Goal: Task Accomplishment & Management: Use online tool/utility

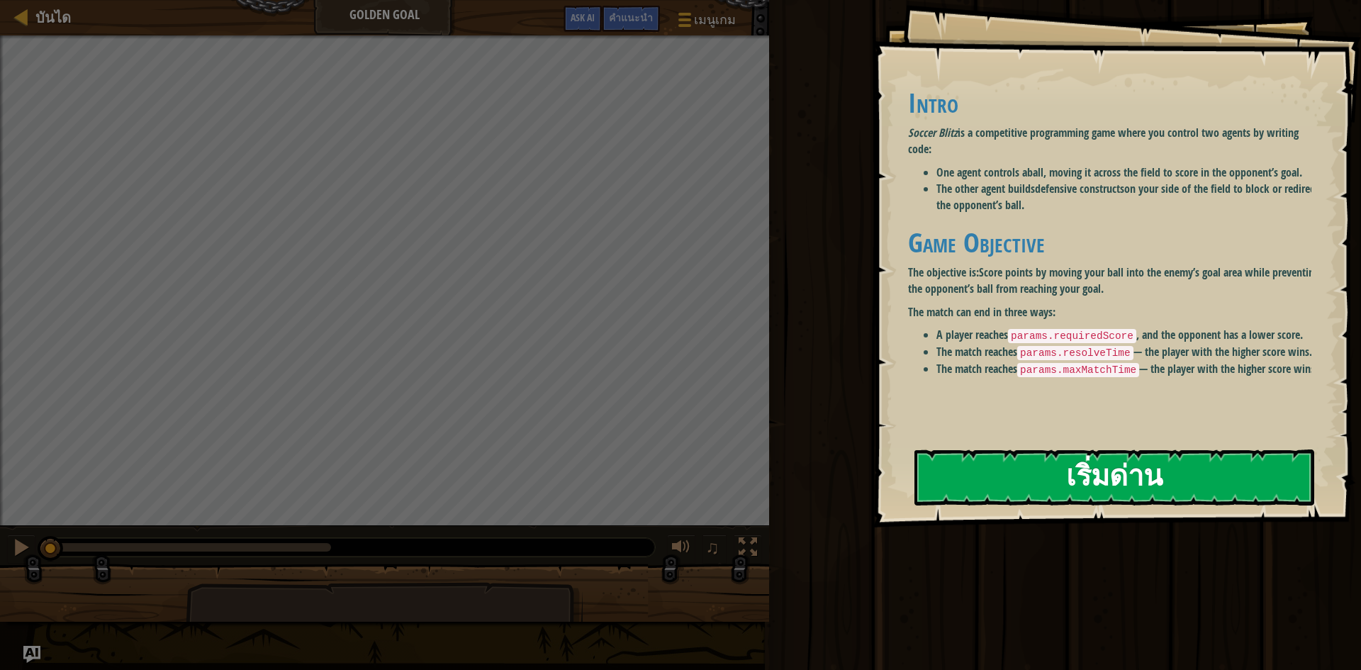
click at [1086, 466] on button "เริ่มด่าน" at bounding box center [1114, 477] width 400 height 56
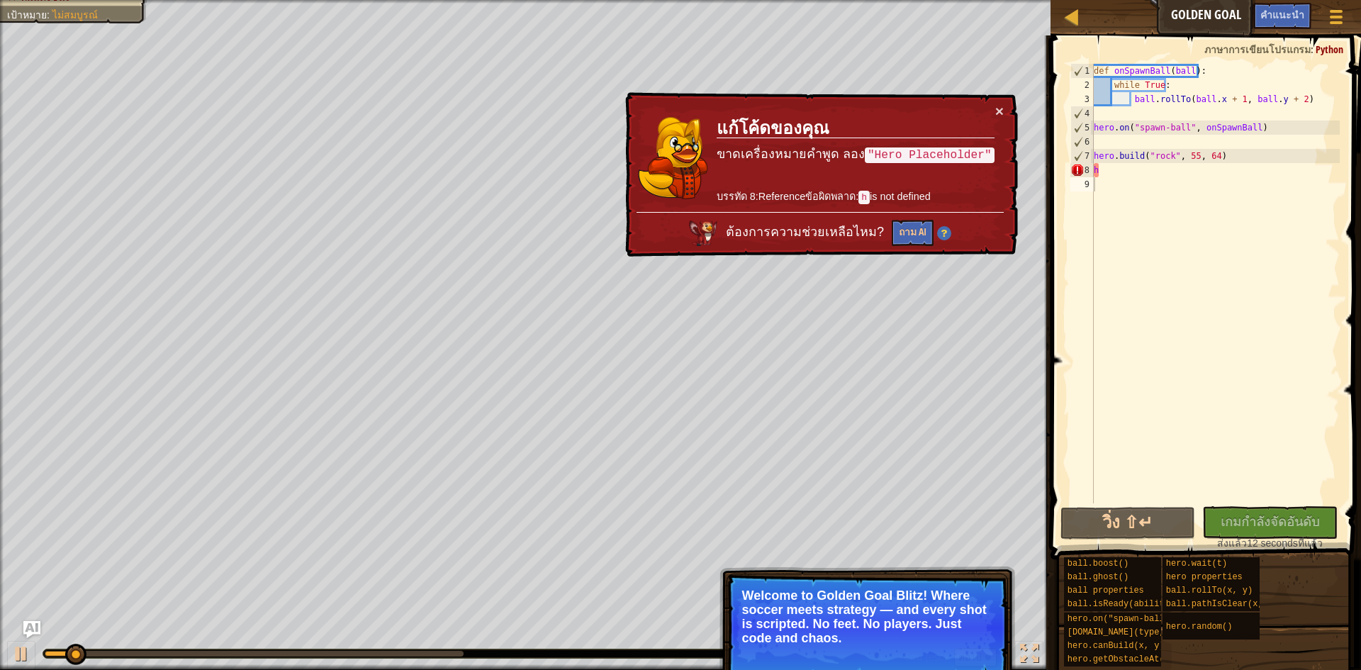
drag, startPoint x: 882, startPoint y: 148, endPoint x: 930, endPoint y: 157, distance: 48.9
click at [930, 157] on code ""Hero Placeholder"" at bounding box center [930, 155] width 130 height 16
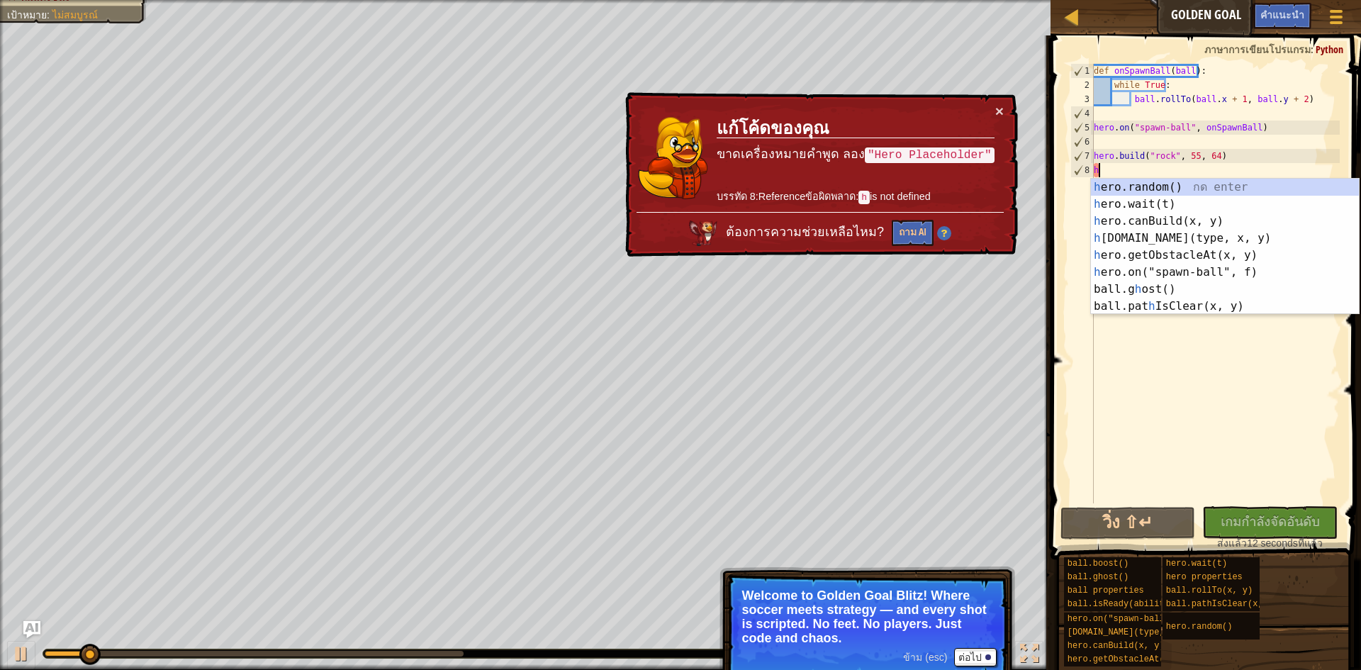
type textarea "h"
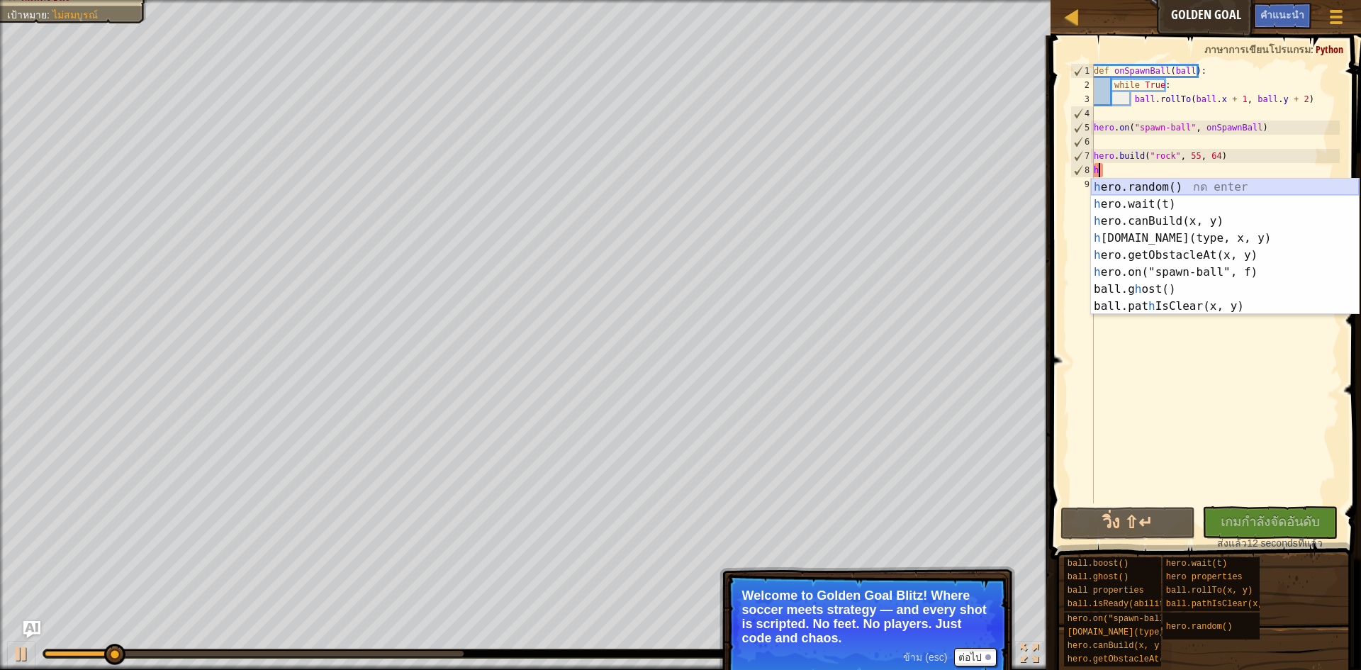
click at [1175, 182] on div "h ero.random() กด enter h ero.wait(t) กด enter h ero.canBuild(x, y) กด enter h …" at bounding box center [1225, 264] width 268 height 170
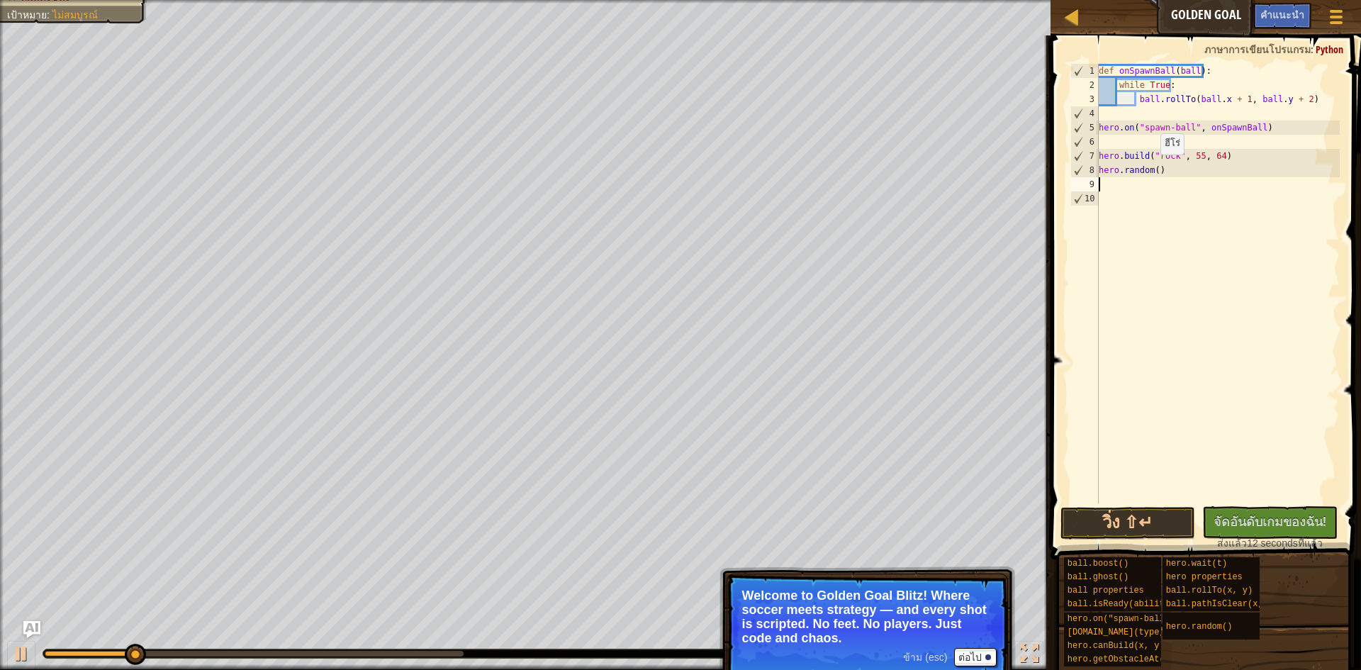
click at [1153, 169] on div "def onSpawnBall ( ball ) : while True : ball . rollTo ( ball . x + 1 , ball . y…" at bounding box center [1218, 298] width 244 height 468
type textarea "hero.random(5)"
click at [1120, 517] on button "วิ่ง ⇧↵" at bounding box center [1127, 523] width 135 height 33
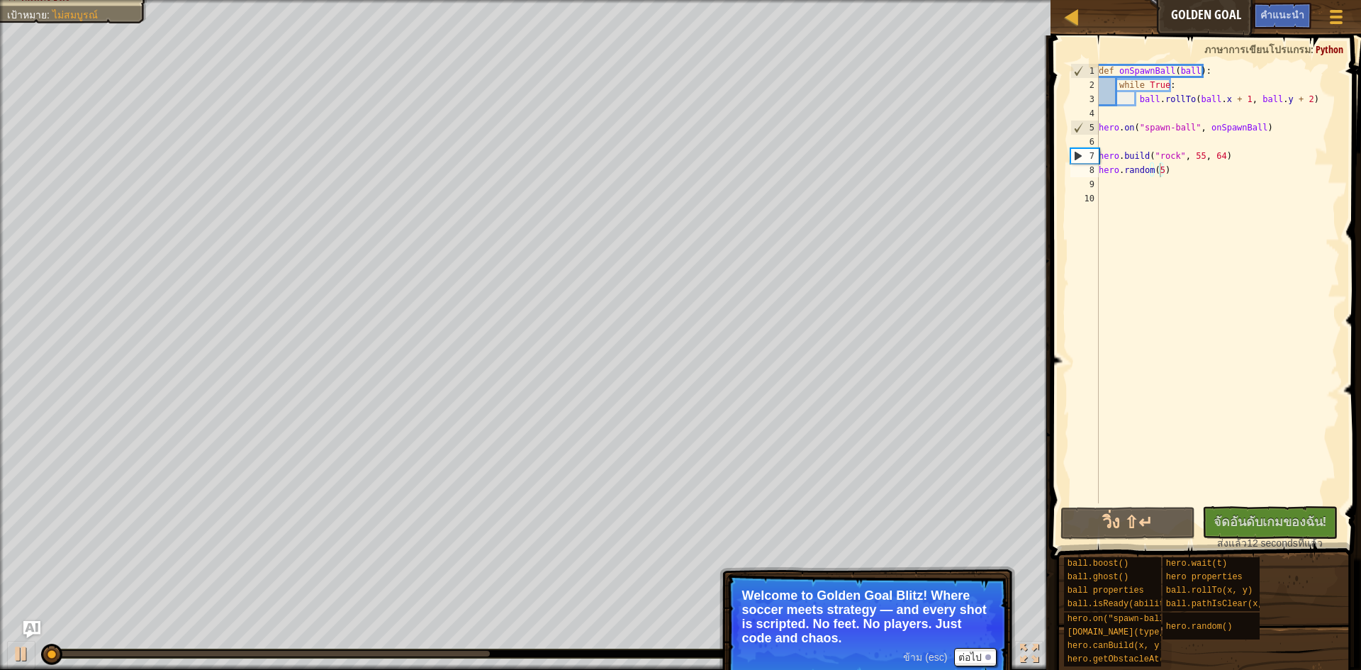
click at [1122, 505] on span at bounding box center [1207, 276] width 322 height 565
click at [1122, 514] on button "วิ่ง ⇧↵" at bounding box center [1127, 523] width 135 height 33
click at [1122, 512] on button "วิ่ง" at bounding box center [1127, 523] width 135 height 33
click at [1122, 502] on div "def onSpawnBall ( ball ) : while True : ball . rollTo ( ball . x + 1 , ball . y…" at bounding box center [1218, 298] width 244 height 468
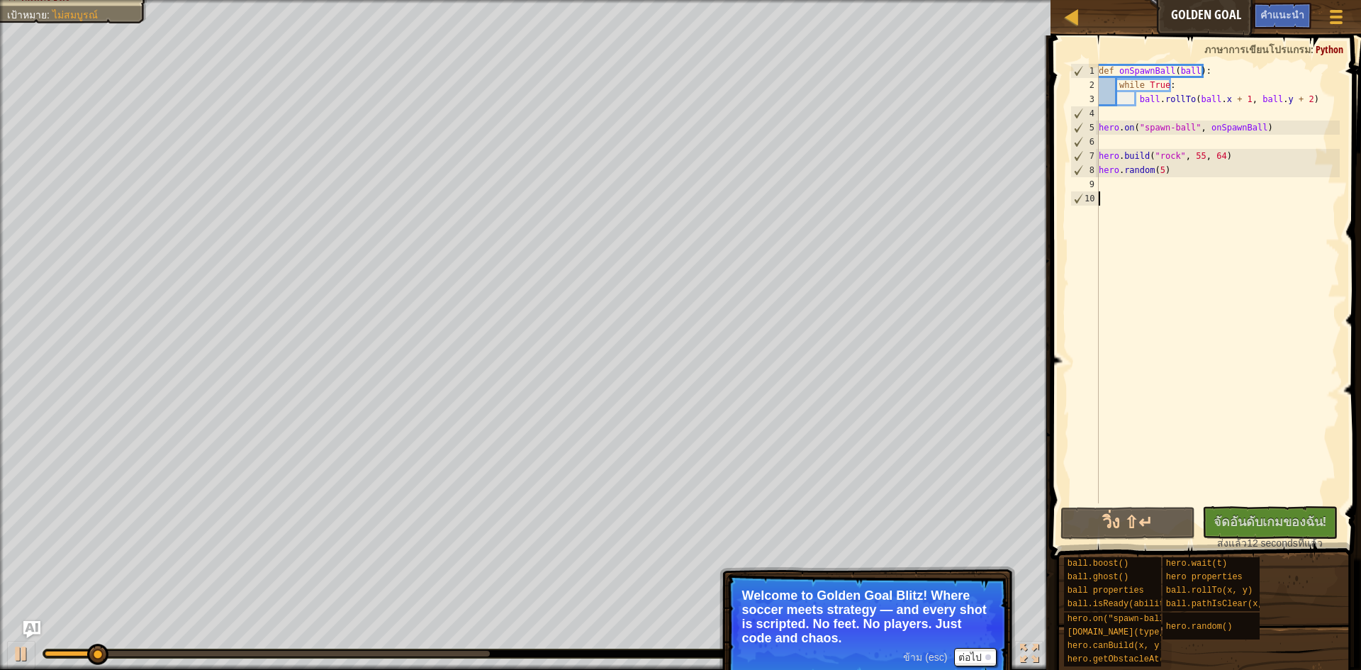
click at [1108, 193] on div "def onSpawnBall ( ball ) : while True : ball . rollTo ( ball . x + 1 , ball . y…" at bounding box center [1218, 298] width 244 height 468
click at [1118, 183] on div "def onSpawnBall ( ball ) : while True : ball . rollTo ( ball . x + 1 , ball . y…" at bounding box center [1218, 298] width 244 height 468
type textarea "h"
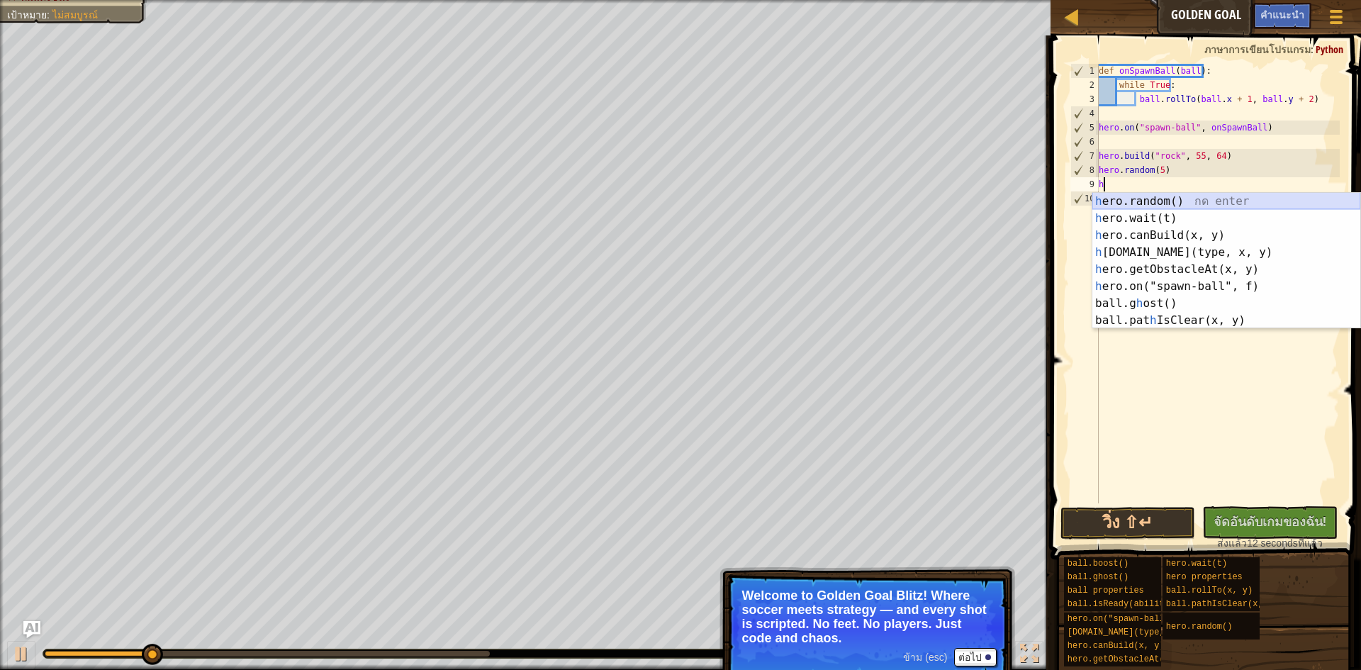
click at [1171, 201] on div "h ero.random() กด enter h ero.wait(t) กด enter h ero.canBuild(x, y) กด enter h …" at bounding box center [1226, 278] width 268 height 170
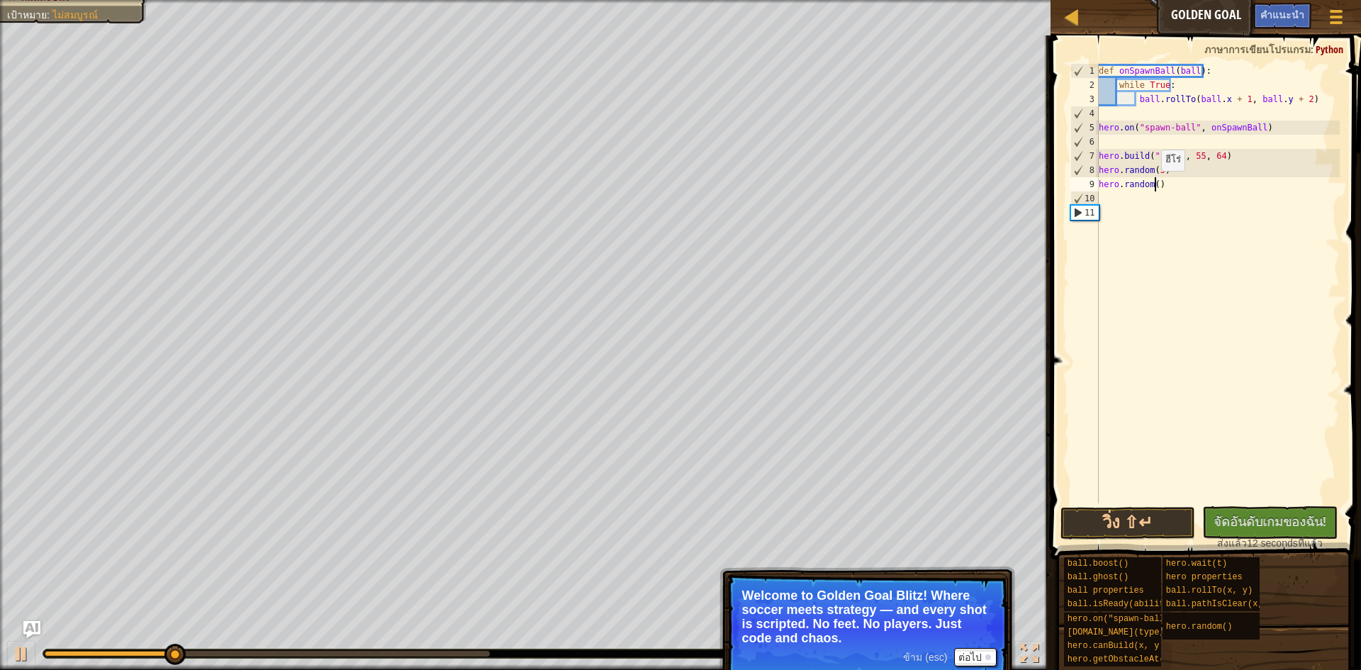
click at [1154, 185] on div "def onSpawnBall ( ball ) : while True : ball . rollTo ( ball . x + 1 , ball . y…" at bounding box center [1218, 298] width 244 height 468
type textarea "hero.random(10)"
click at [1144, 514] on button "วิ่ง ⇧↵" at bounding box center [1127, 523] width 135 height 33
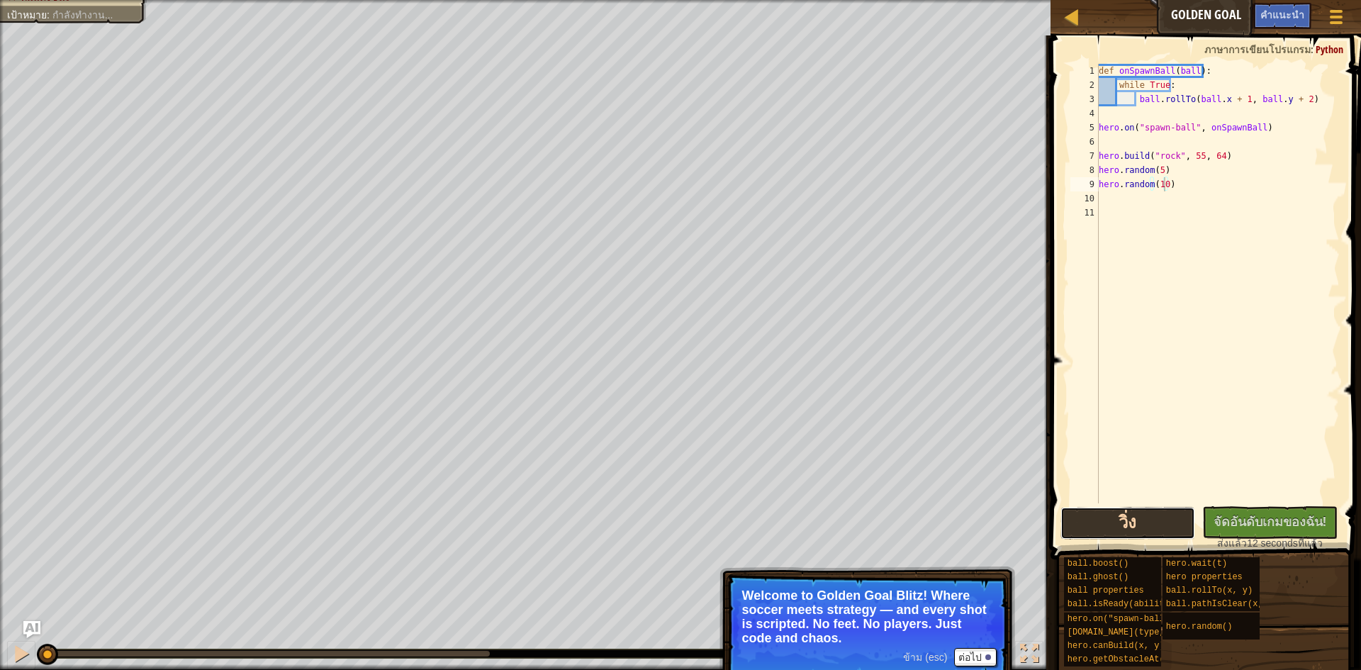
click at [1144, 514] on button "วิ่ง" at bounding box center [1127, 523] width 135 height 33
click at [1145, 512] on button "วิ่ง" at bounding box center [1127, 523] width 135 height 33
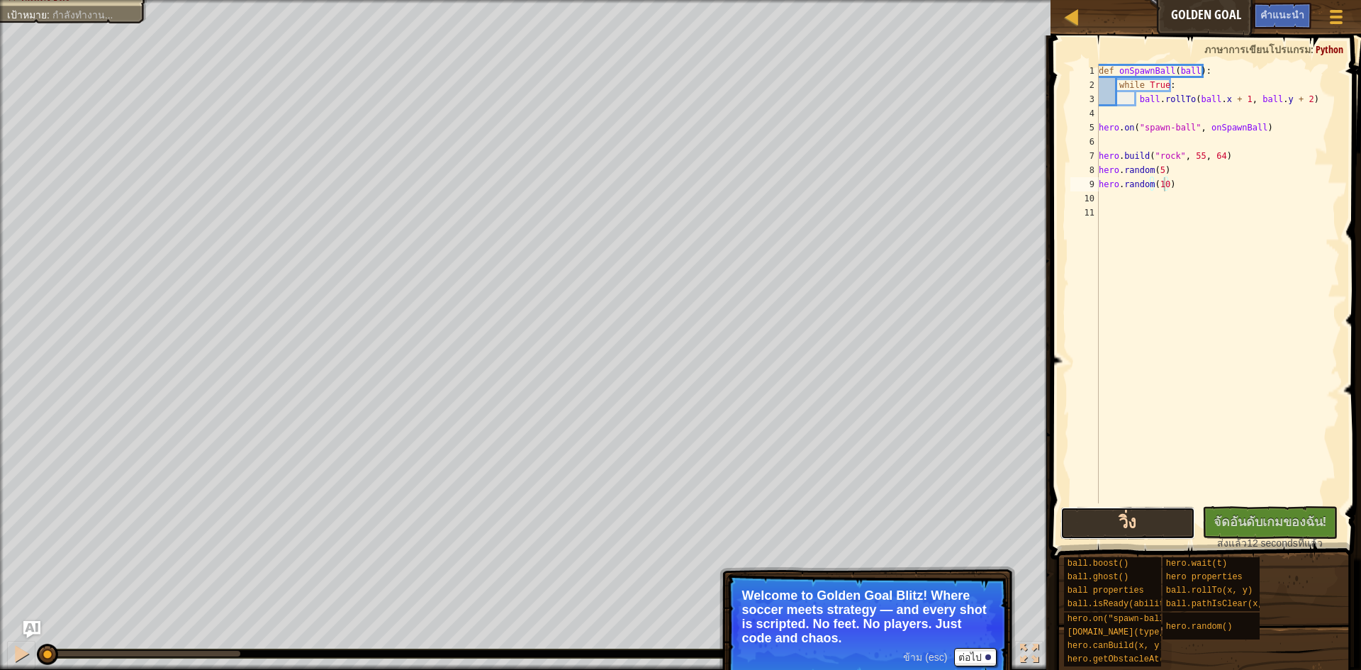
click at [1145, 510] on button "วิ่ง" at bounding box center [1127, 523] width 135 height 33
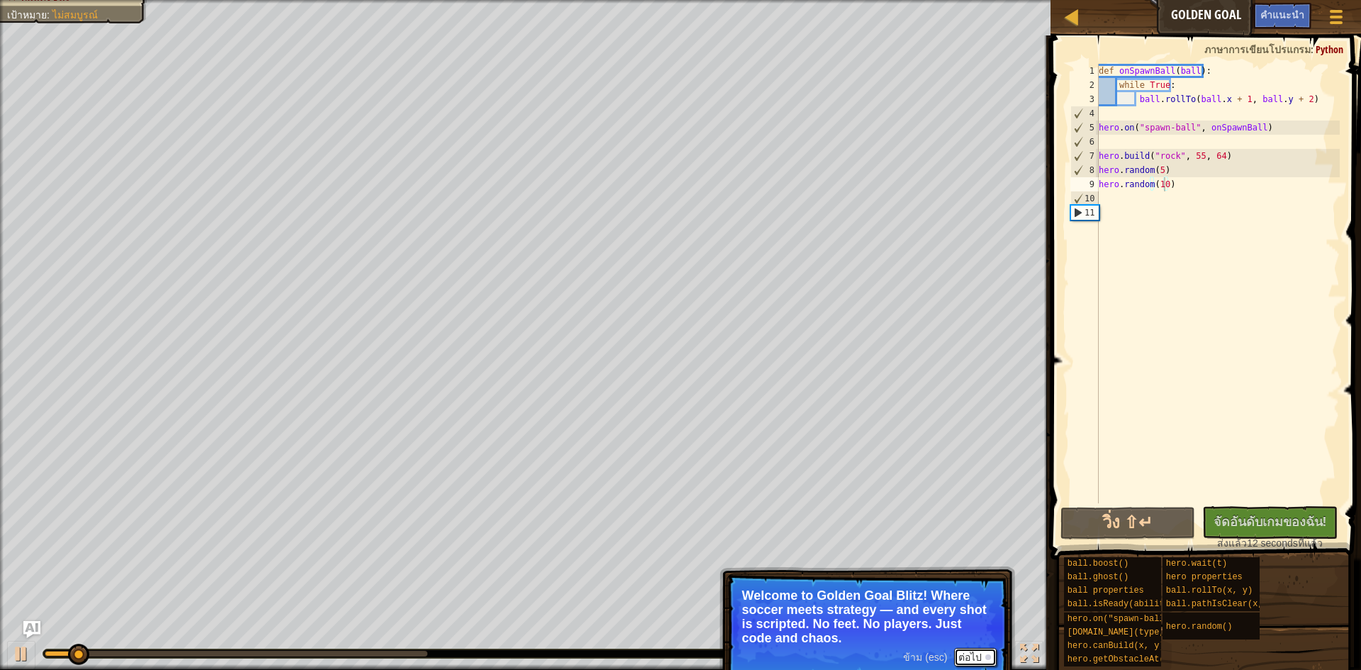
click at [957, 653] on button "ต่อไป" at bounding box center [975, 657] width 43 height 18
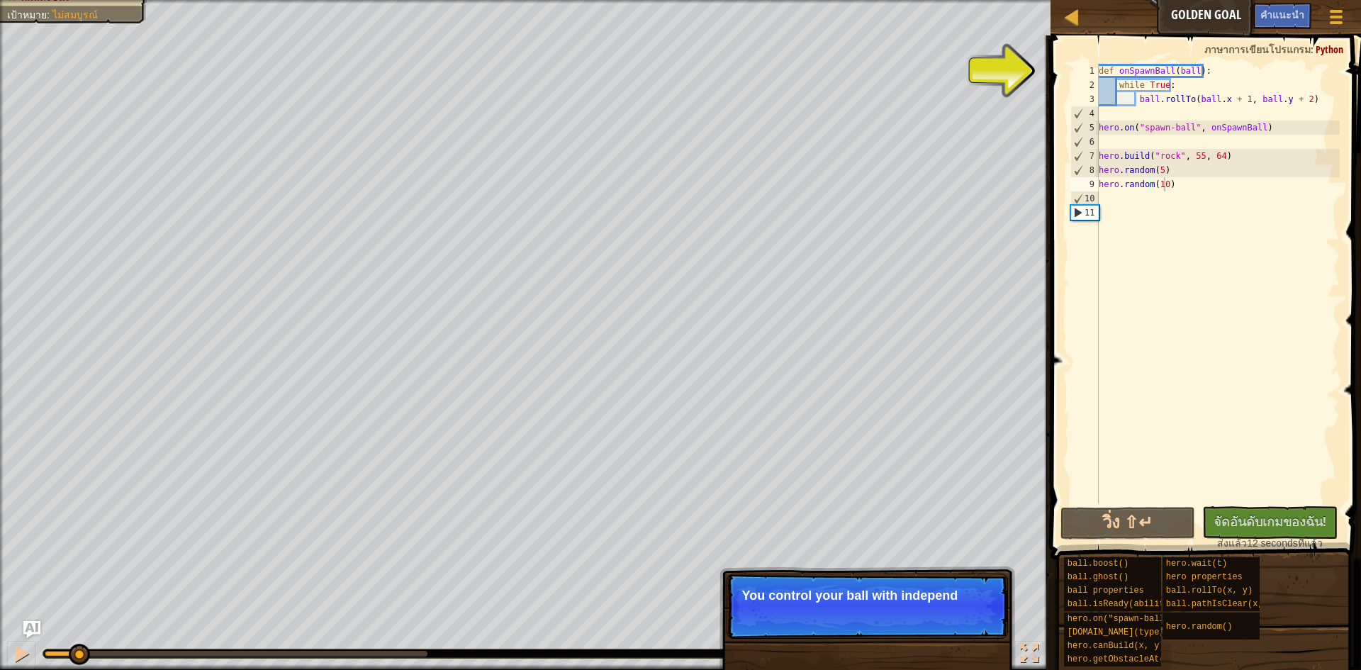
click at [913, 610] on p "ข้าม (esc) ต่อไป You control your ball with independ" at bounding box center [866, 605] width 281 height 65
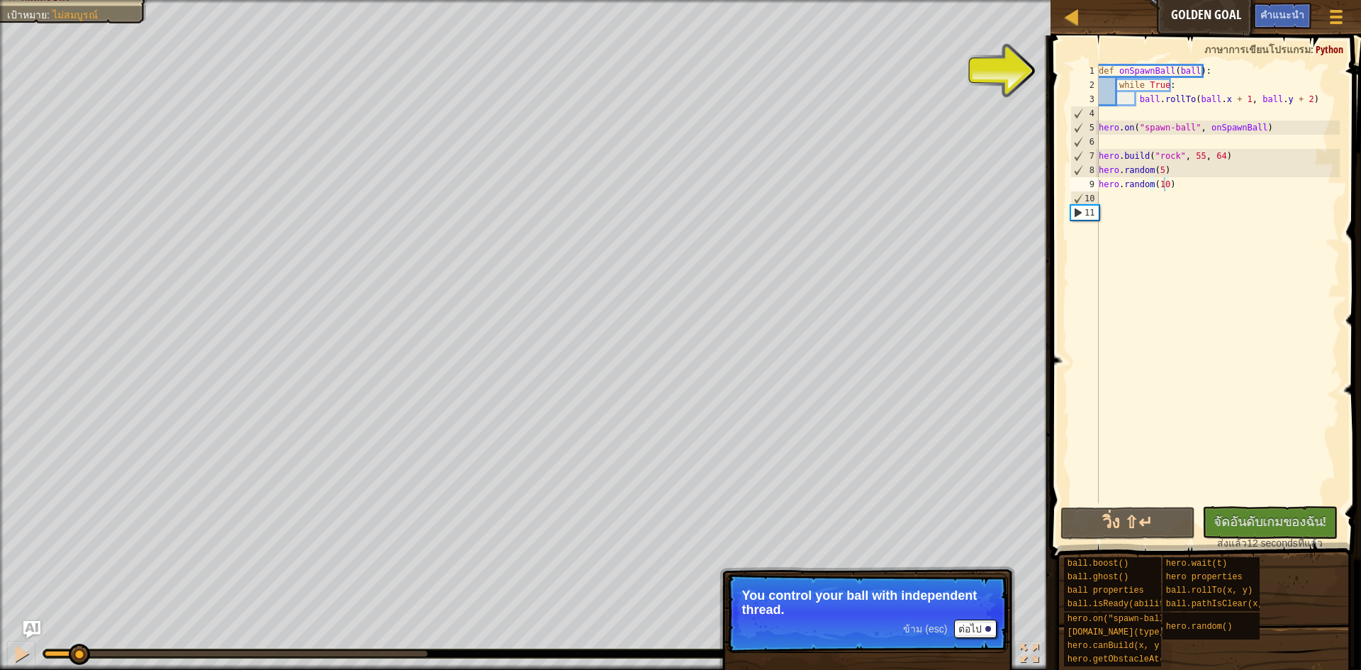
click at [981, 602] on p "You control your ball with independent thread." at bounding box center [867, 602] width 252 height 28
click at [980, 628] on button "ต่อไป" at bounding box center [975, 628] width 43 height 18
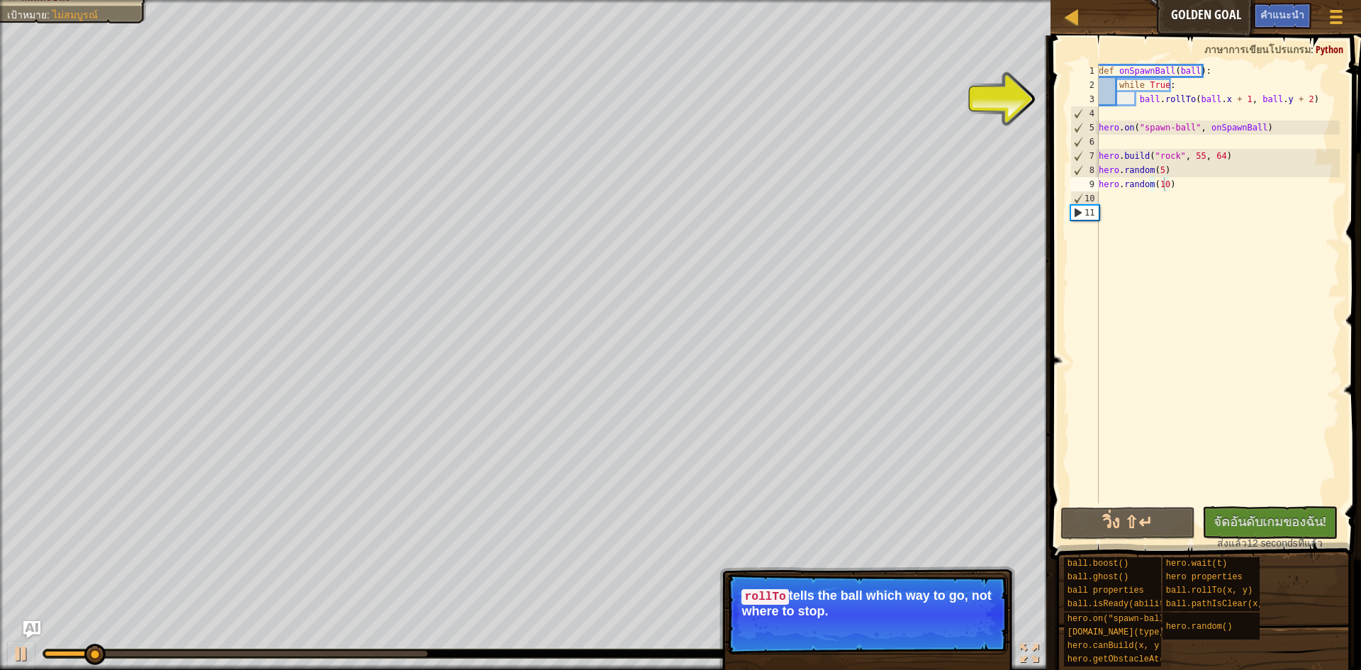
click at [946, 628] on span "ข้าม (esc)" at bounding box center [925, 629] width 44 height 11
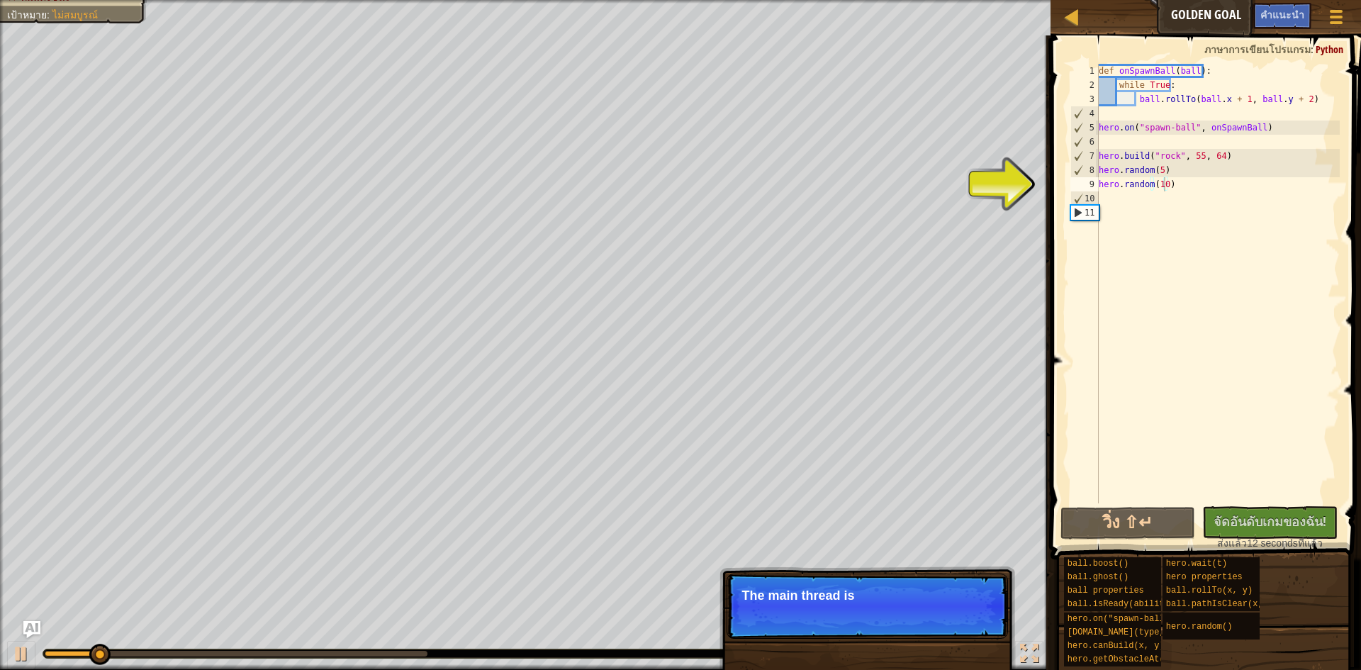
click at [946, 628] on p "ข้าม (esc) ต่อไป The main thread is" at bounding box center [866, 605] width 281 height 65
click at [946, 628] on p "ข้าม (esc) ต่อไป The main thread is used f" at bounding box center [866, 605] width 281 height 65
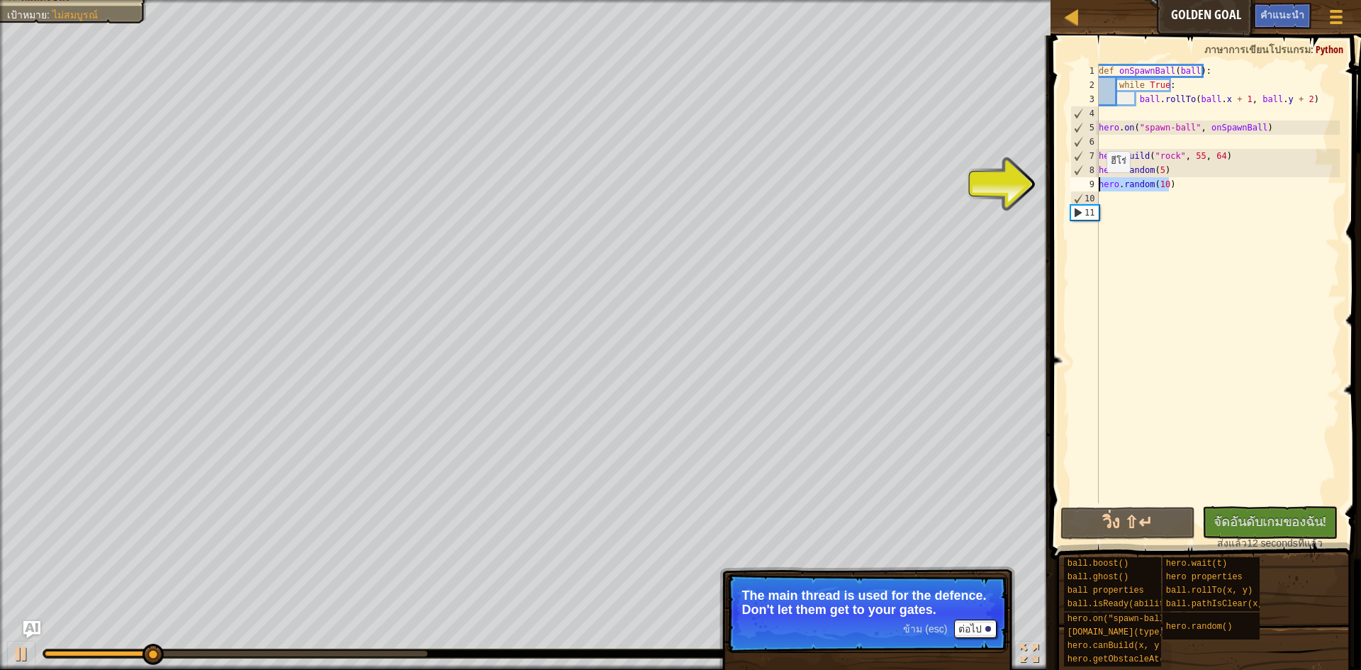
drag, startPoint x: 1170, startPoint y: 181, endPoint x: 1097, endPoint y: 187, distance: 73.2
click at [1097, 187] on div "hero.random(10) 1 2 3 4 5 6 7 8 9 10 11 def onSpawnBall ( ball ) : while True :…" at bounding box center [1203, 283] width 272 height 439
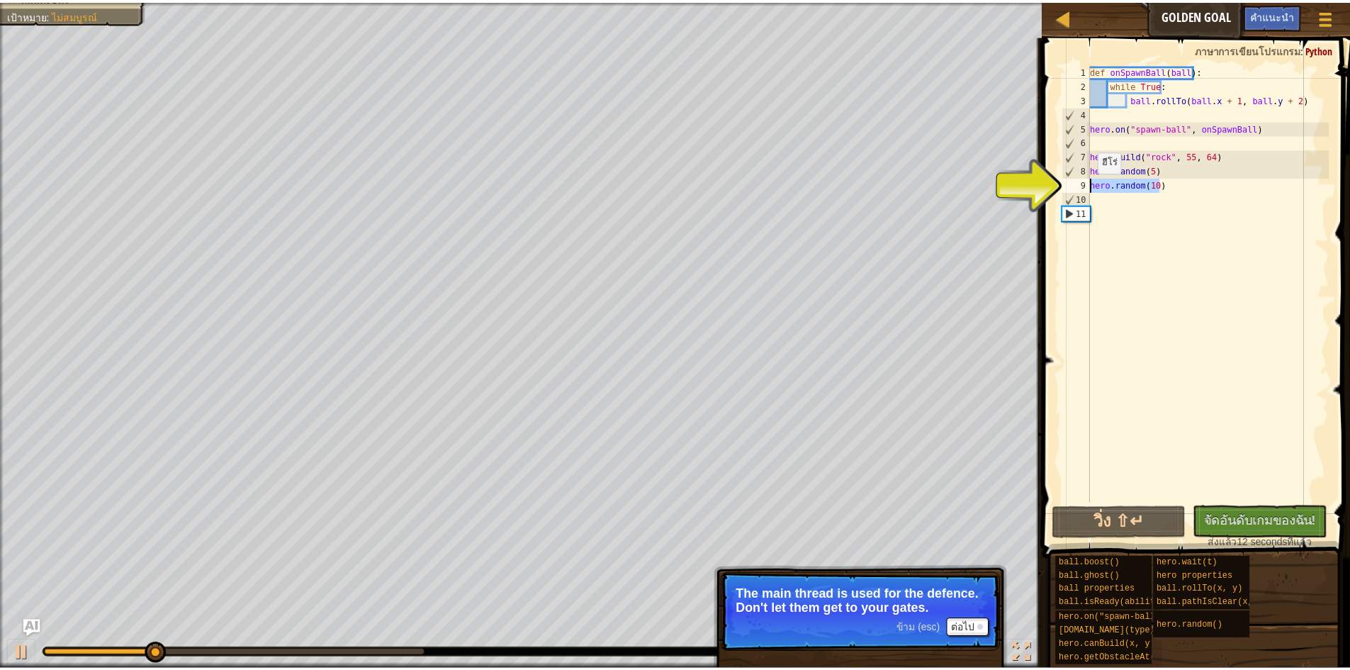
scroll to position [6, 0]
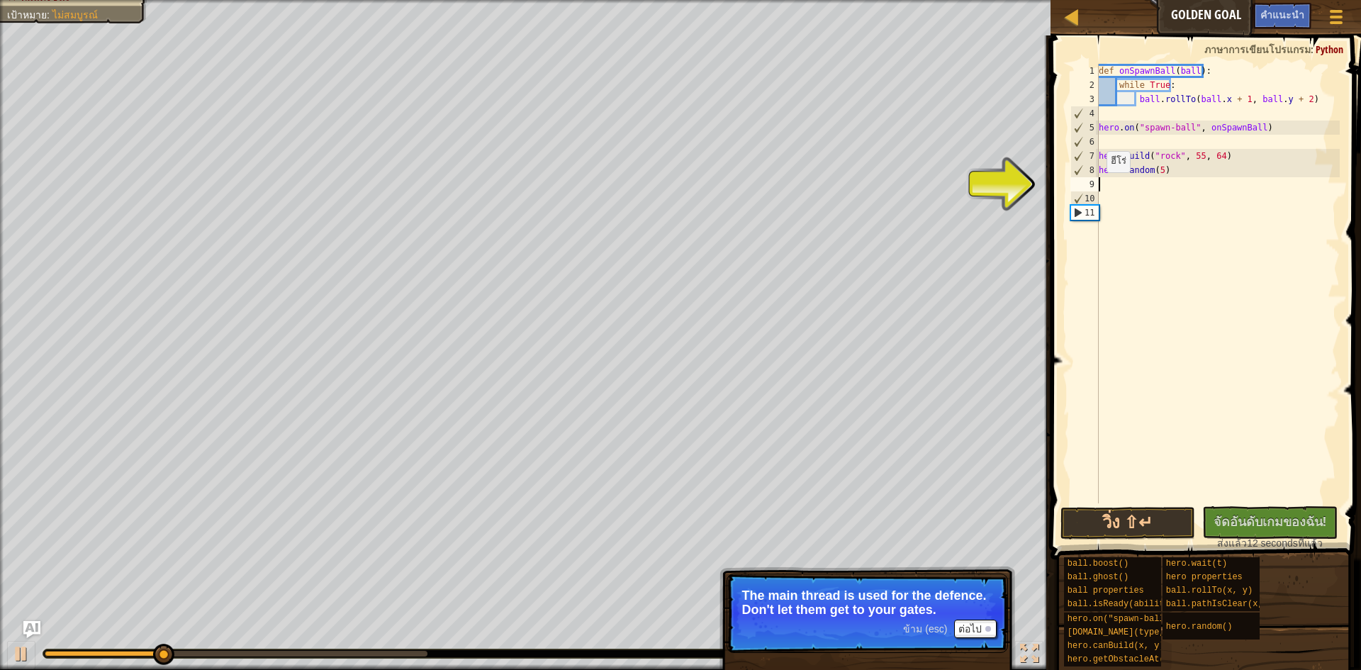
type textarea "h"
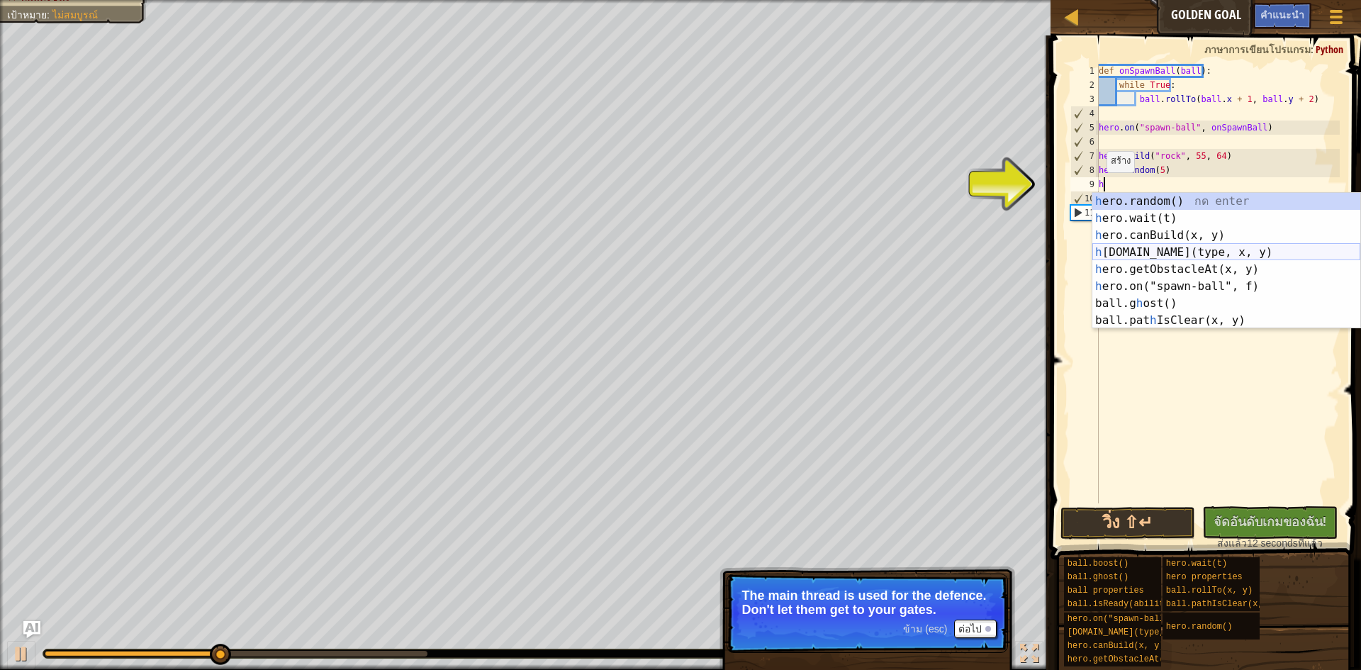
click at [1144, 249] on div "h ero.random() กด enter h ero.wait(t) กด enter h ero.canBuild(x, y) กด enter h …" at bounding box center [1226, 278] width 268 height 170
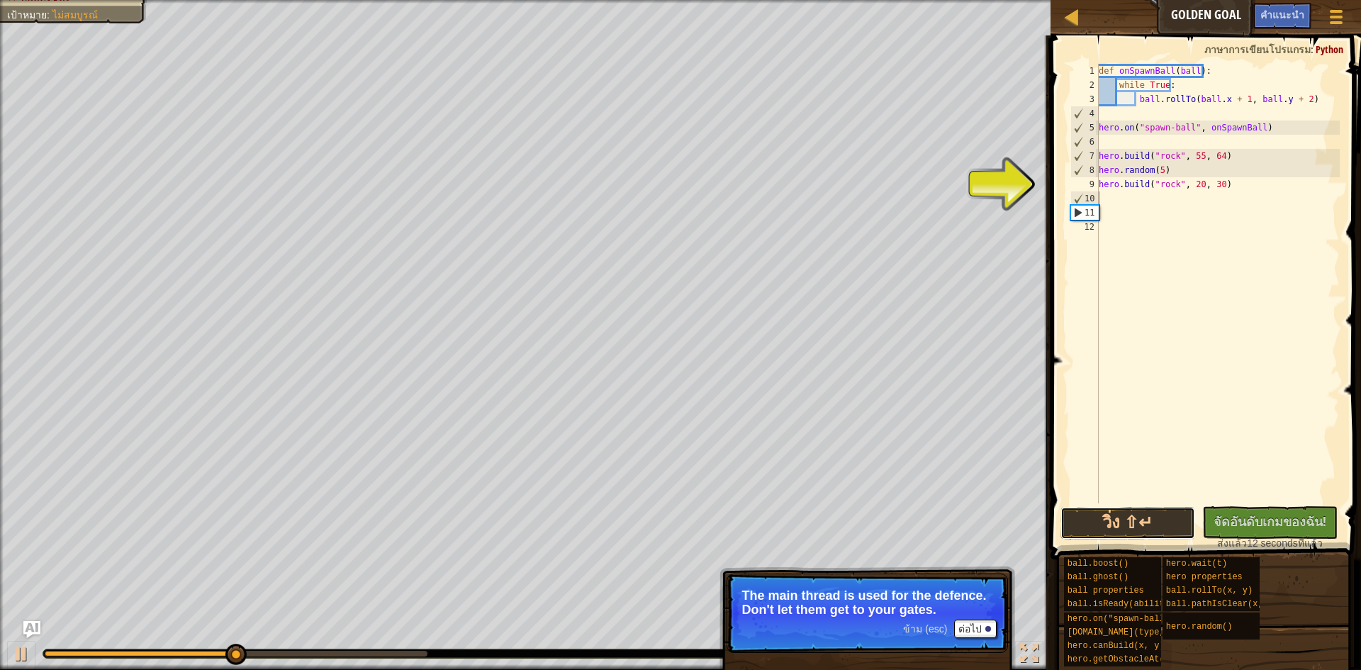
drag, startPoint x: 1159, startPoint y: 518, endPoint x: 1152, endPoint y: 495, distance: 23.6
click at [1159, 509] on button "วิ่ง ⇧↵" at bounding box center [1127, 523] width 135 height 33
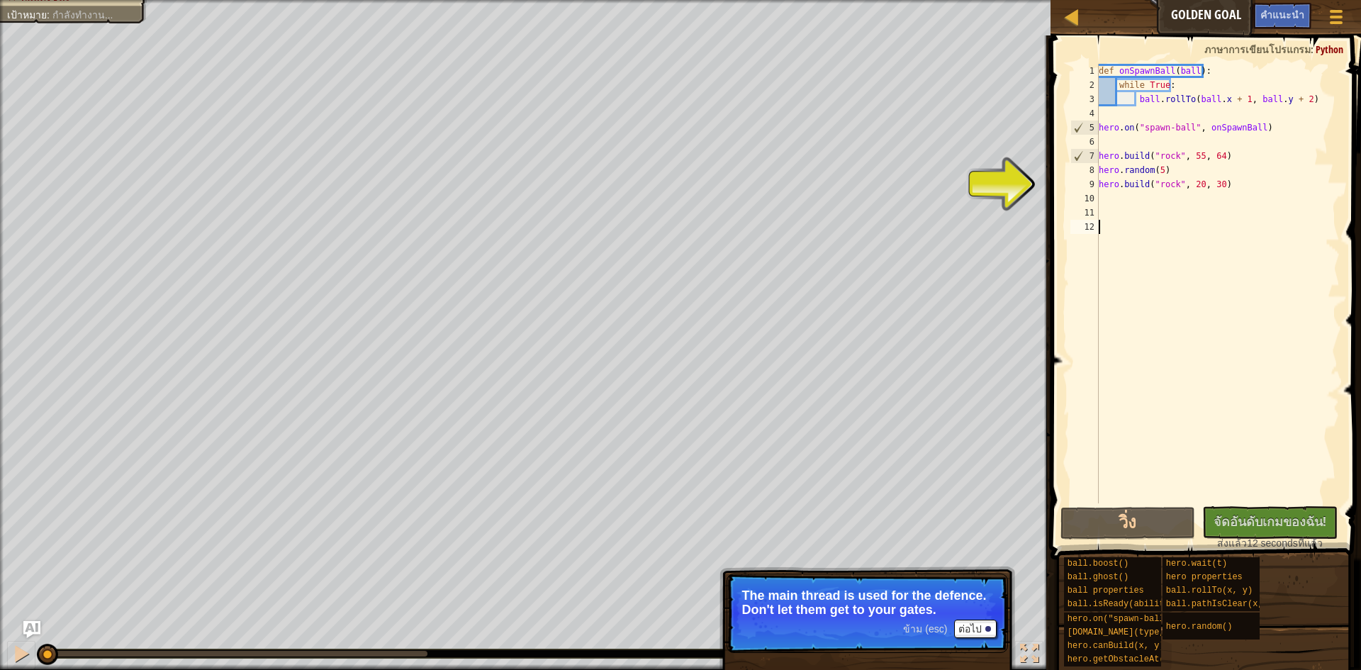
click at [1152, 495] on div "def onSpawnBall ( ball ) : while True : ball . rollTo ( ball . x + 1 , ball . y…" at bounding box center [1218, 298] width 244 height 468
click at [1154, 514] on button "วิ่ง" at bounding box center [1127, 523] width 135 height 33
click at [1156, 514] on button "วิ่ง" at bounding box center [1127, 523] width 135 height 33
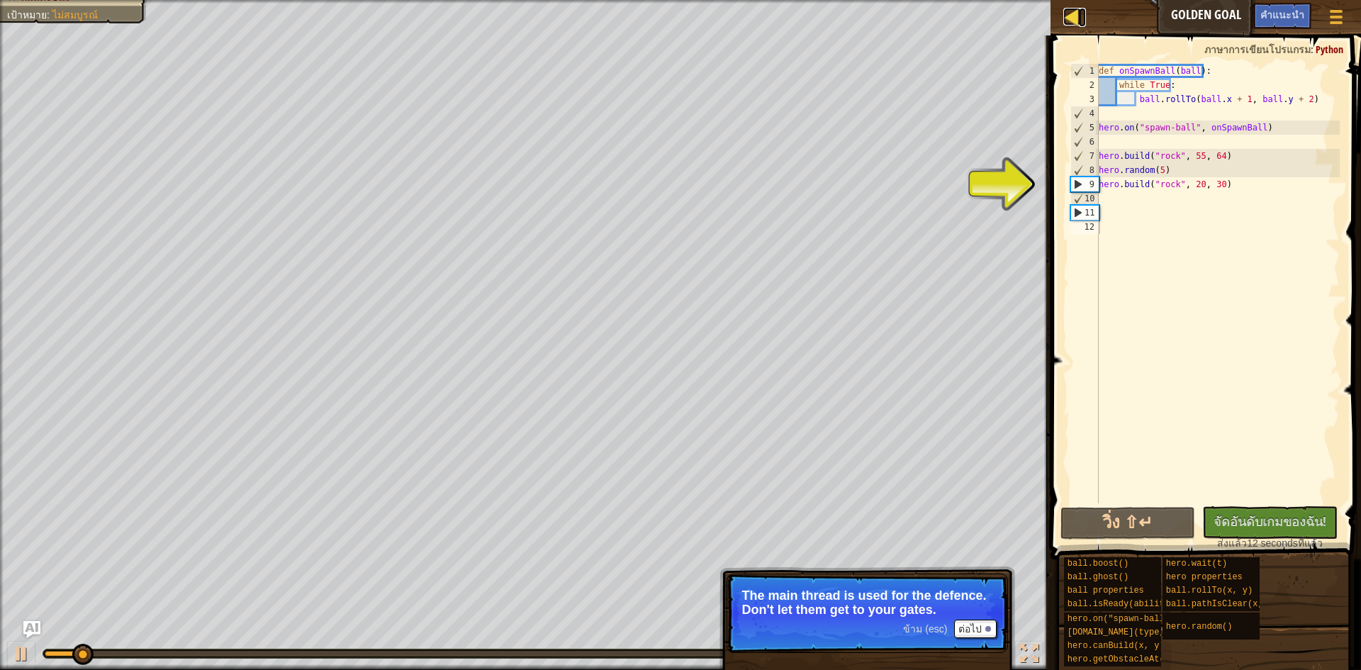
click at [1065, 9] on div at bounding box center [1072, 17] width 18 height 18
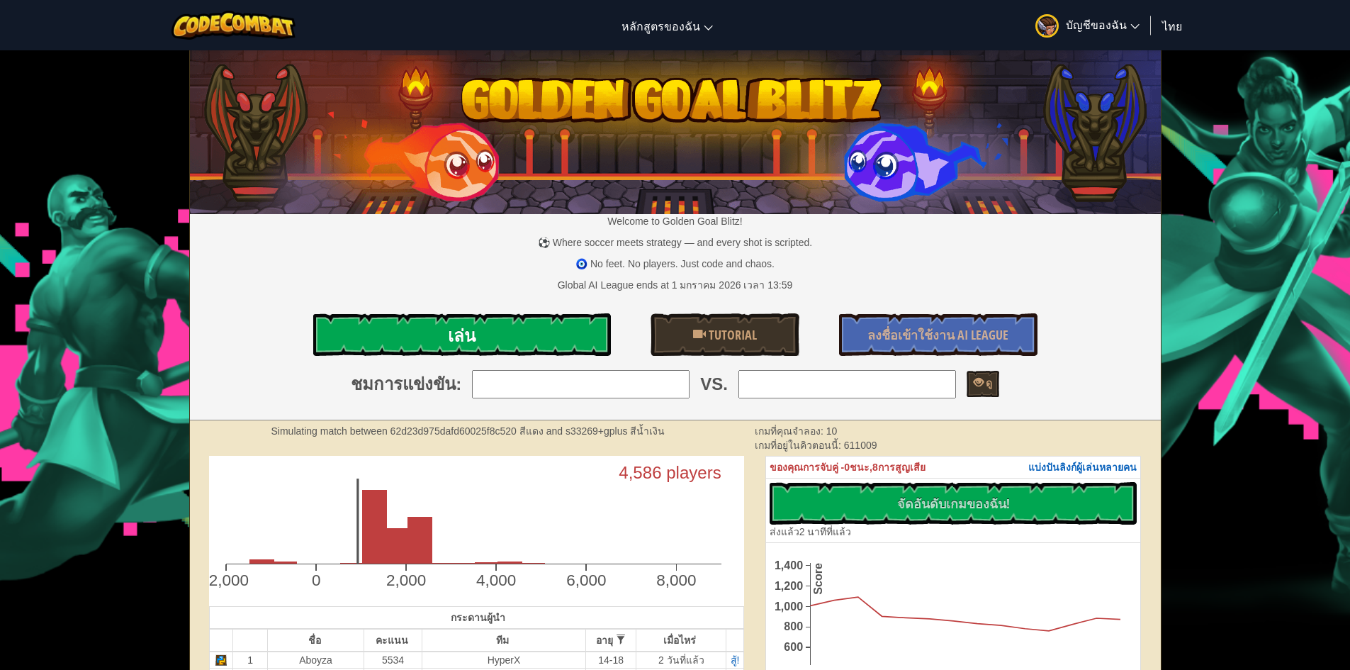
click at [549, 330] on link "เล่น" at bounding box center [462, 334] width 298 height 43
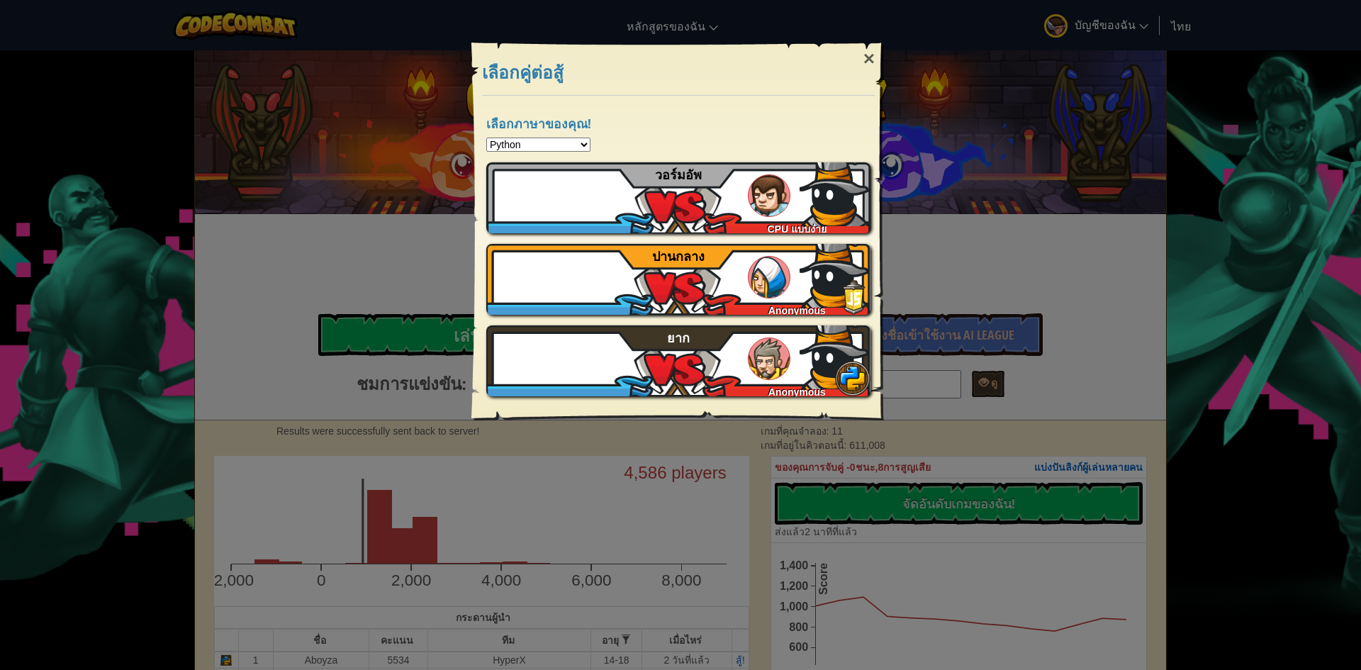
click at [570, 142] on select "Python JavaScript CoffeeScript Lua C++ Java (Experimental)" at bounding box center [538, 144] width 104 height 14
click at [708, 139] on div "Python JavaScript CoffeeScript Lua C++ Java (Experimental)" at bounding box center [678, 144] width 384 height 14
click at [876, 55] on div "×" at bounding box center [868, 58] width 33 height 41
